Goal: Navigation & Orientation: Find specific page/section

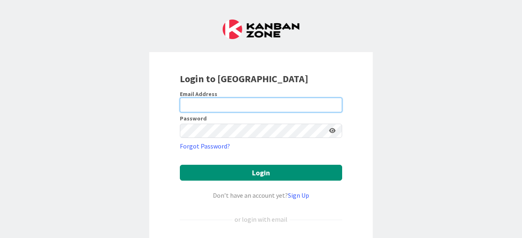
click at [229, 104] on input "email" at bounding box center [261, 105] width 162 height 15
type input "[EMAIL_ADDRESS][DOMAIN_NAME]"
click at [296, 106] on input "[EMAIL_ADDRESS][DOMAIN_NAME]" at bounding box center [261, 105] width 162 height 15
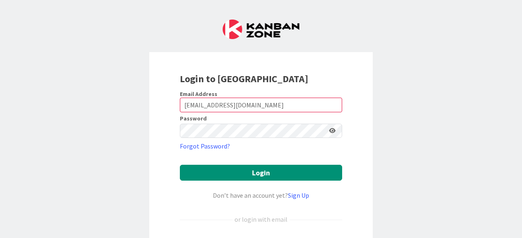
click at [251, 139] on form "Email Address [EMAIL_ADDRESS][DOMAIN_NAME] Password Forgot Password? Login Don’…" at bounding box center [261, 184] width 162 height 189
click at [180, 165] on button "Login" at bounding box center [261, 173] width 162 height 16
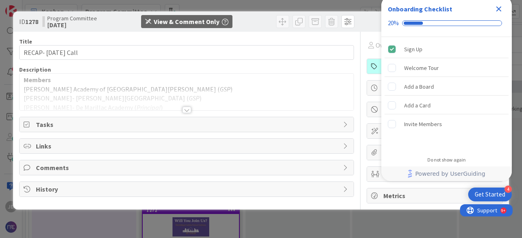
click at [501, 7] on icon "Close Checklist" at bounding box center [499, 9] width 10 height 10
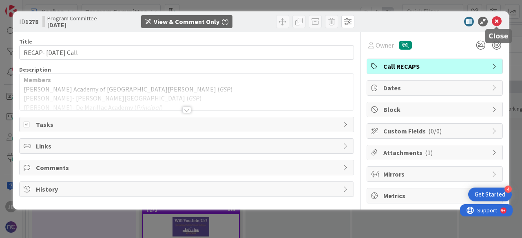
click at [499, 18] on icon at bounding box center [497, 22] width 10 height 10
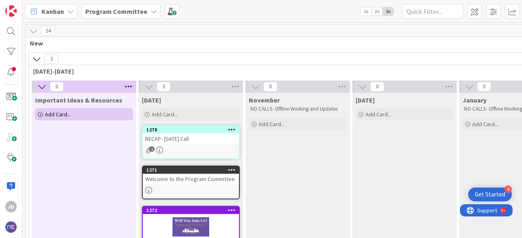
click at [37, 58] on icon at bounding box center [36, 59] width 9 height 9
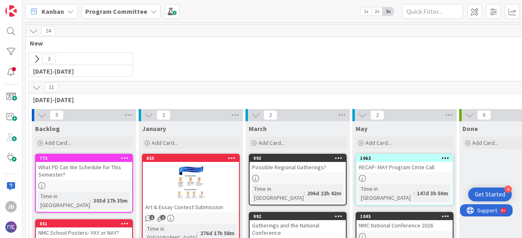
click at [41, 115] on icon at bounding box center [41, 115] width 9 height 9
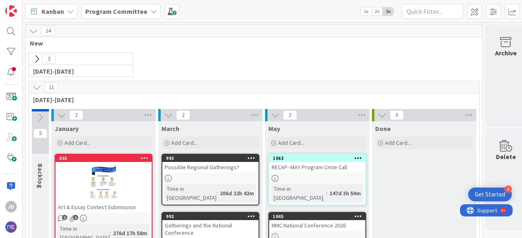
click at [37, 87] on icon at bounding box center [36, 87] width 9 height 9
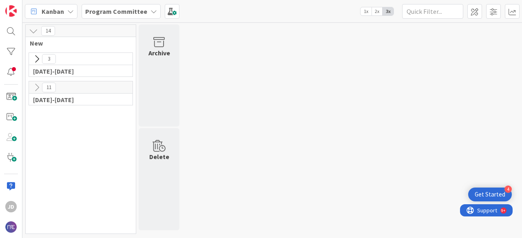
click at [132, 11] on b "Program Committee" at bounding box center [116, 11] width 62 height 8
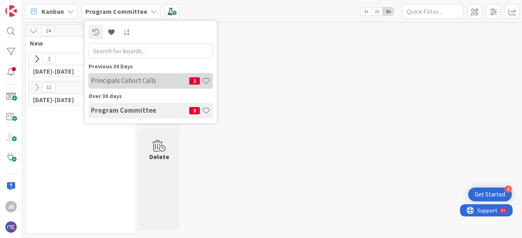
click at [153, 81] on h4 "Principals Cohort Calls" at bounding box center [140, 81] width 98 height 8
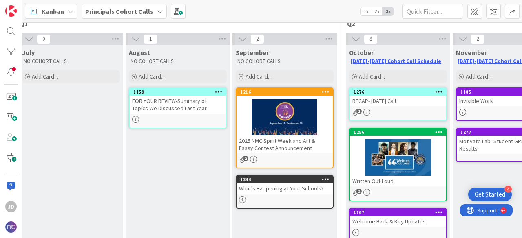
scroll to position [76, 0]
